Goal: Task Accomplishment & Management: Manage account settings

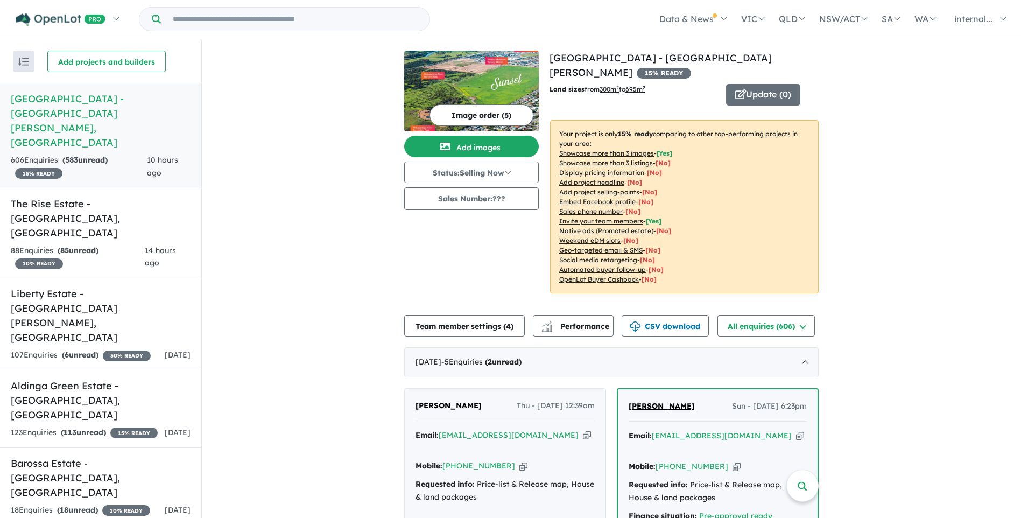
click at [110, 154] on div "606 Enquir ies ( 583 unread) 15 % READY" at bounding box center [79, 167] width 136 height 26
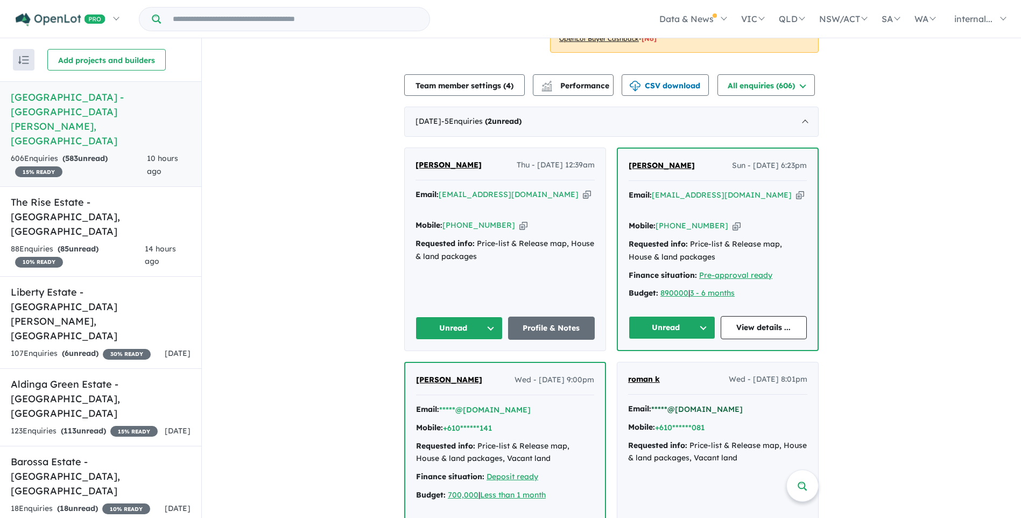
scroll to position [215, 0]
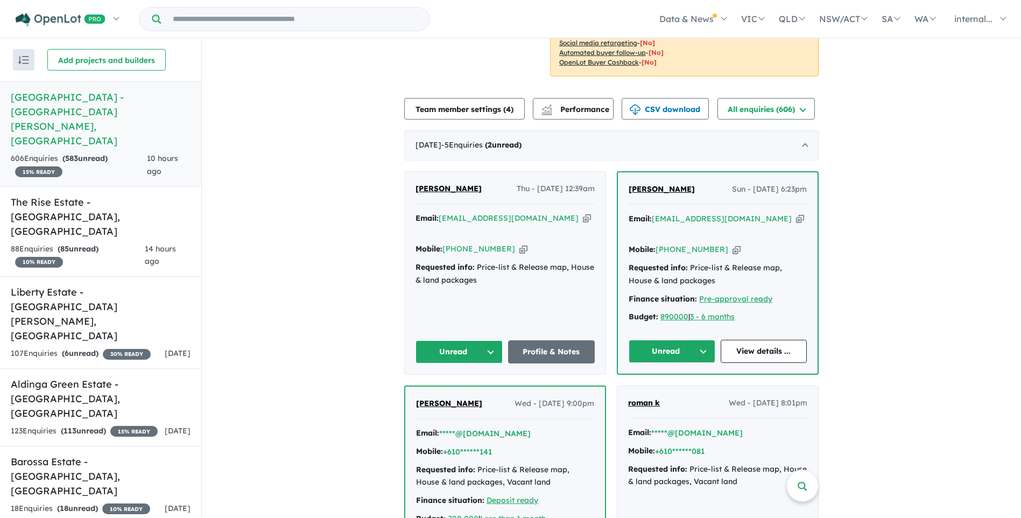
click at [796, 213] on icon "button" at bounding box center [800, 218] width 8 height 11
click at [684, 340] on button "Unread" at bounding box center [671, 351] width 87 height 23
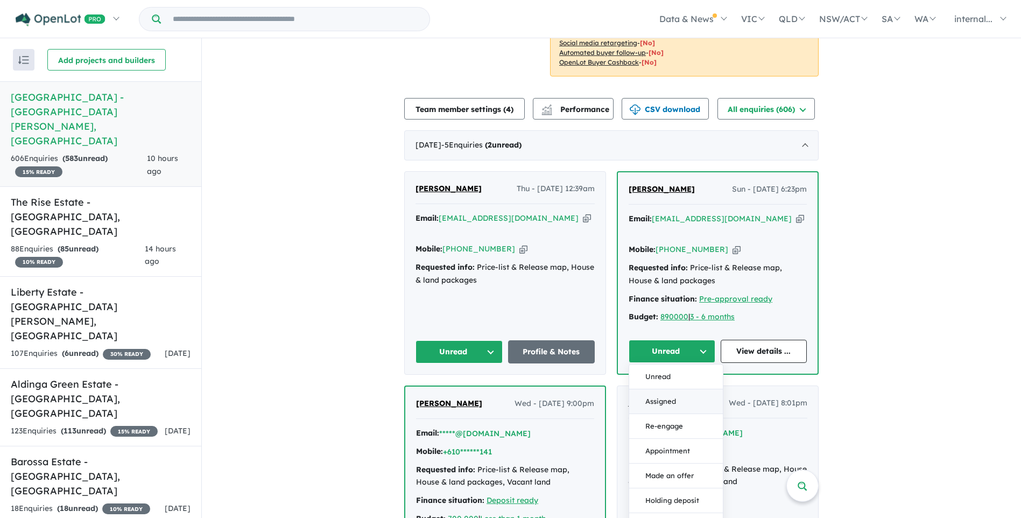
click at [663, 389] on button "Assigned" at bounding box center [676, 401] width 94 height 25
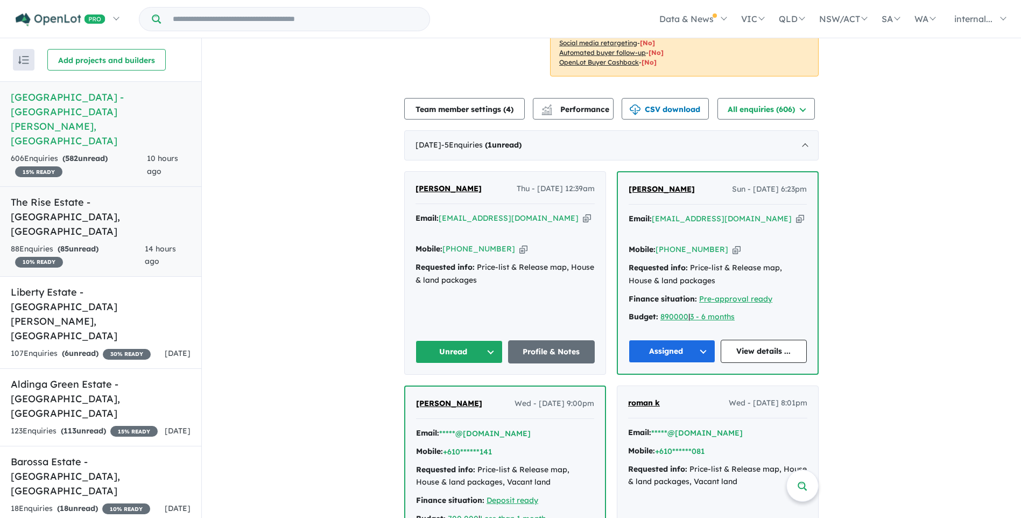
drag, startPoint x: 83, startPoint y: 172, endPoint x: 89, endPoint y: 183, distance: 12.8
click at [84, 244] on strong "( 85 unread)" at bounding box center [78, 249] width 41 height 10
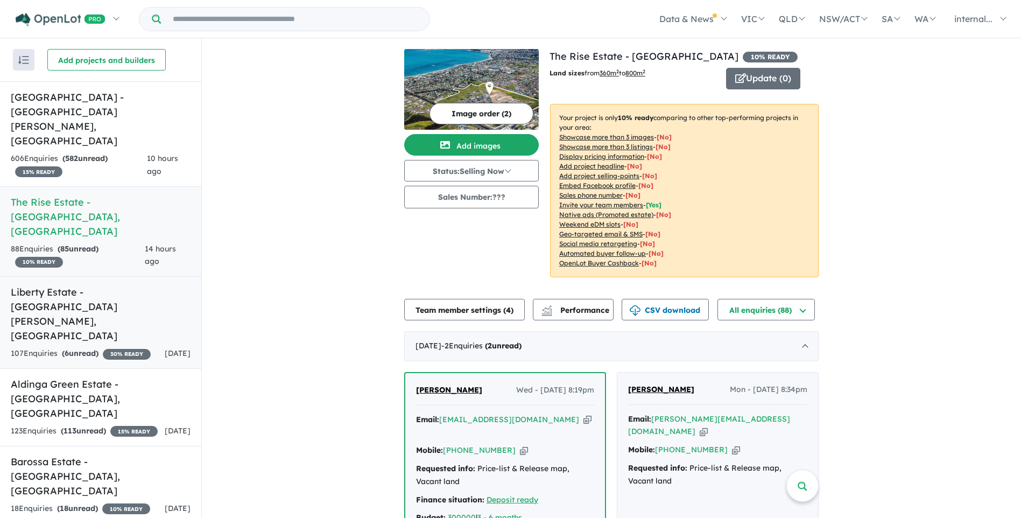
click at [72, 285] on h5 "Liberty Estate - [GEOGRAPHIC_DATA][PERSON_NAME][GEOGRAPHIC_DATA]" at bounding box center [101, 314] width 180 height 58
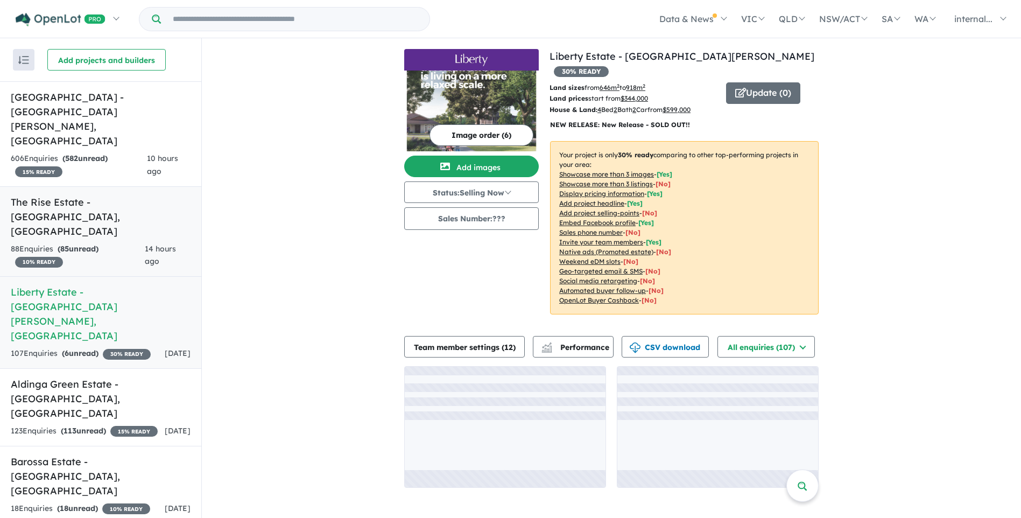
click at [137, 186] on link "The Rise Estate - [GEOGRAPHIC_DATA] , [GEOGRAPHIC_DATA] 88 Enquir ies ( 85 unre…" at bounding box center [100, 231] width 201 height 91
